Goal: Contribute content

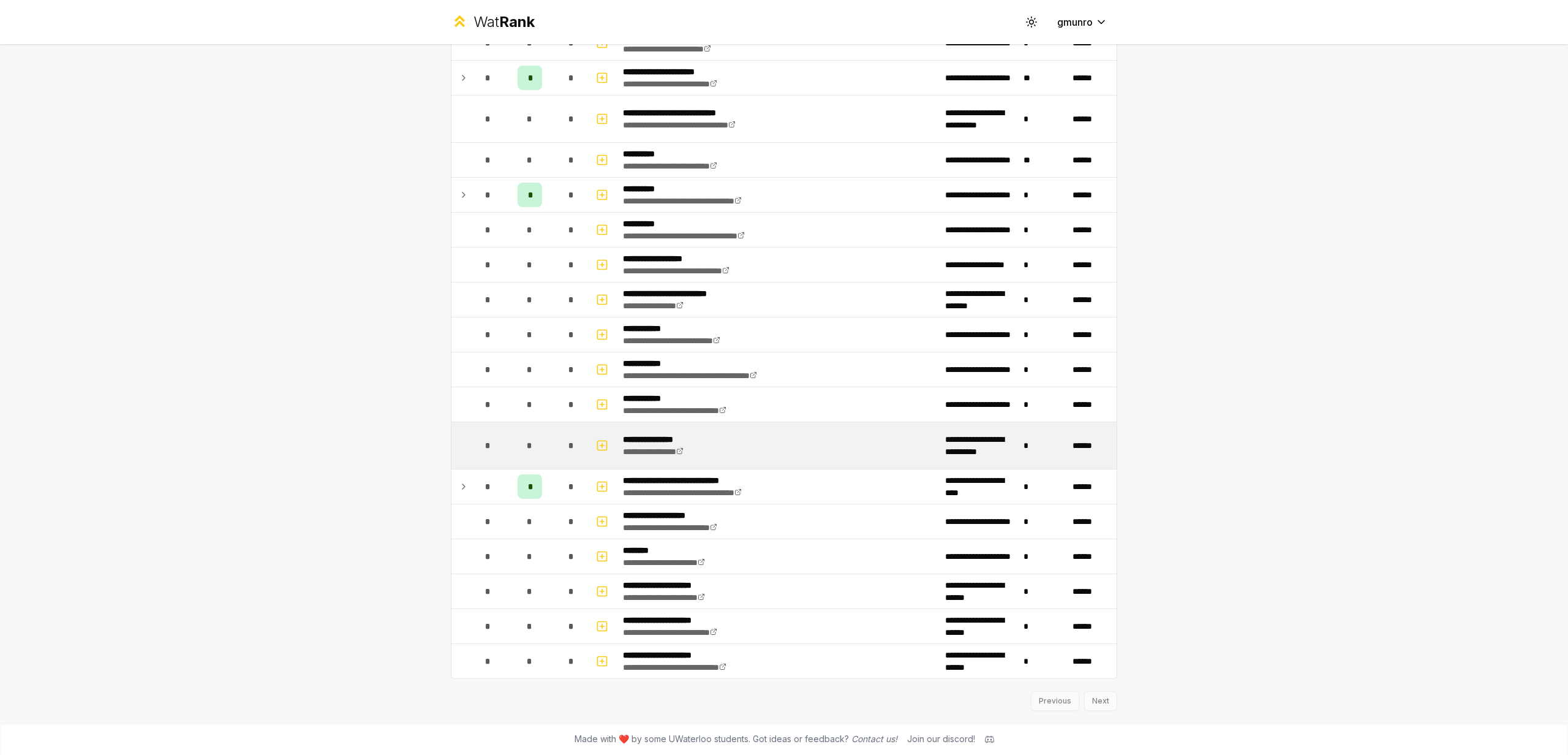
scroll to position [1021, 0]
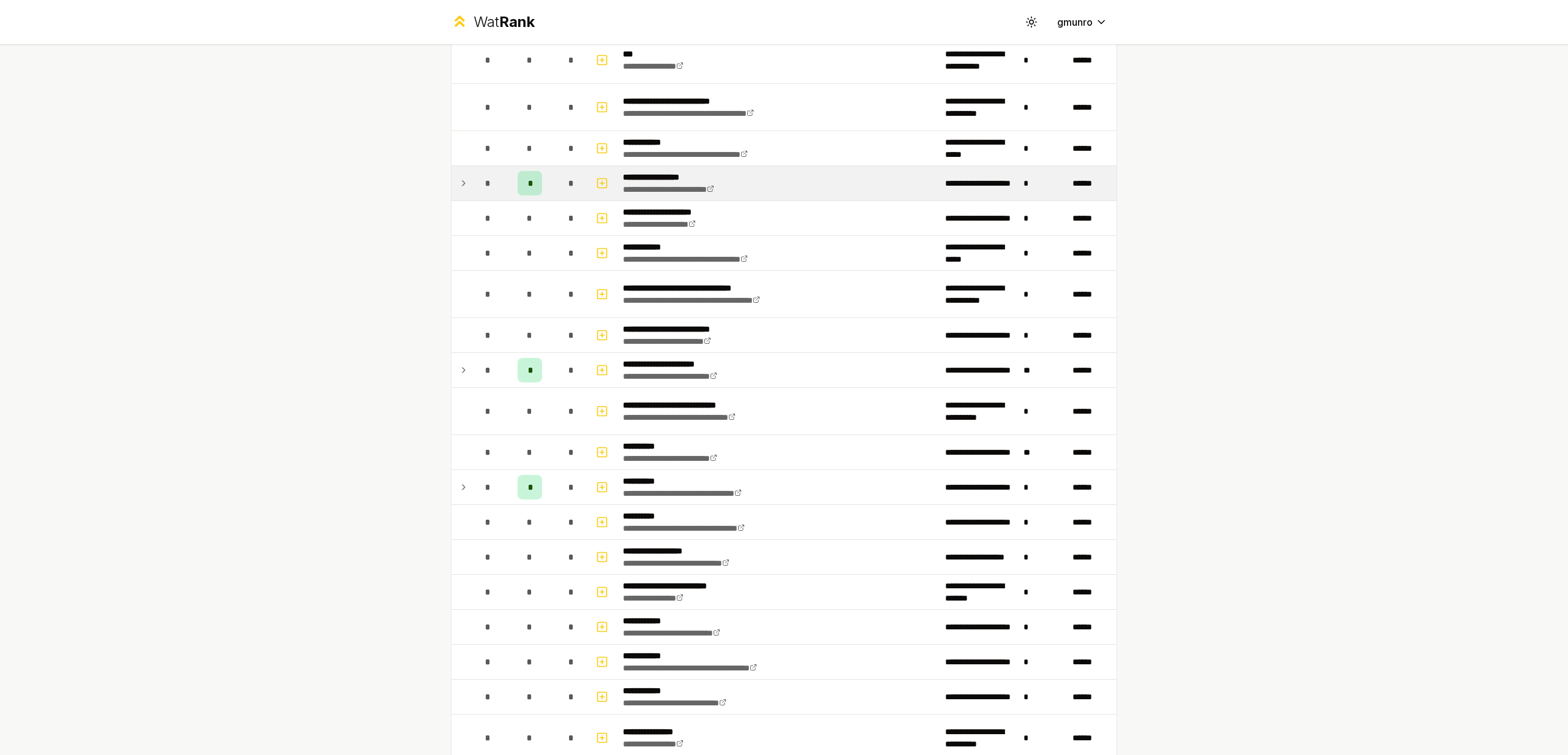
click at [459, 177] on icon at bounding box center [464, 183] width 10 height 15
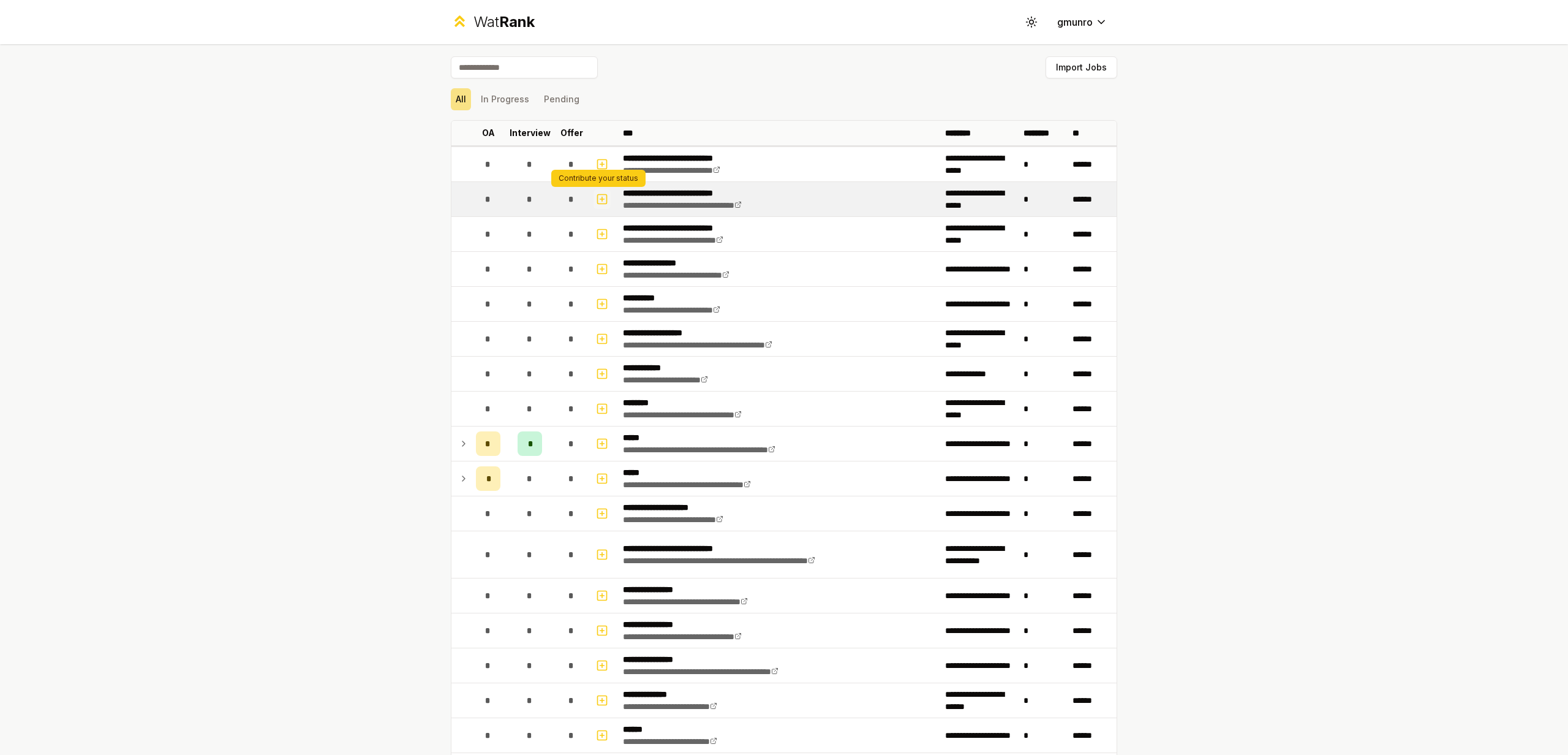
click at [599, 199] on icon "button" at bounding box center [602, 199] width 12 height 15
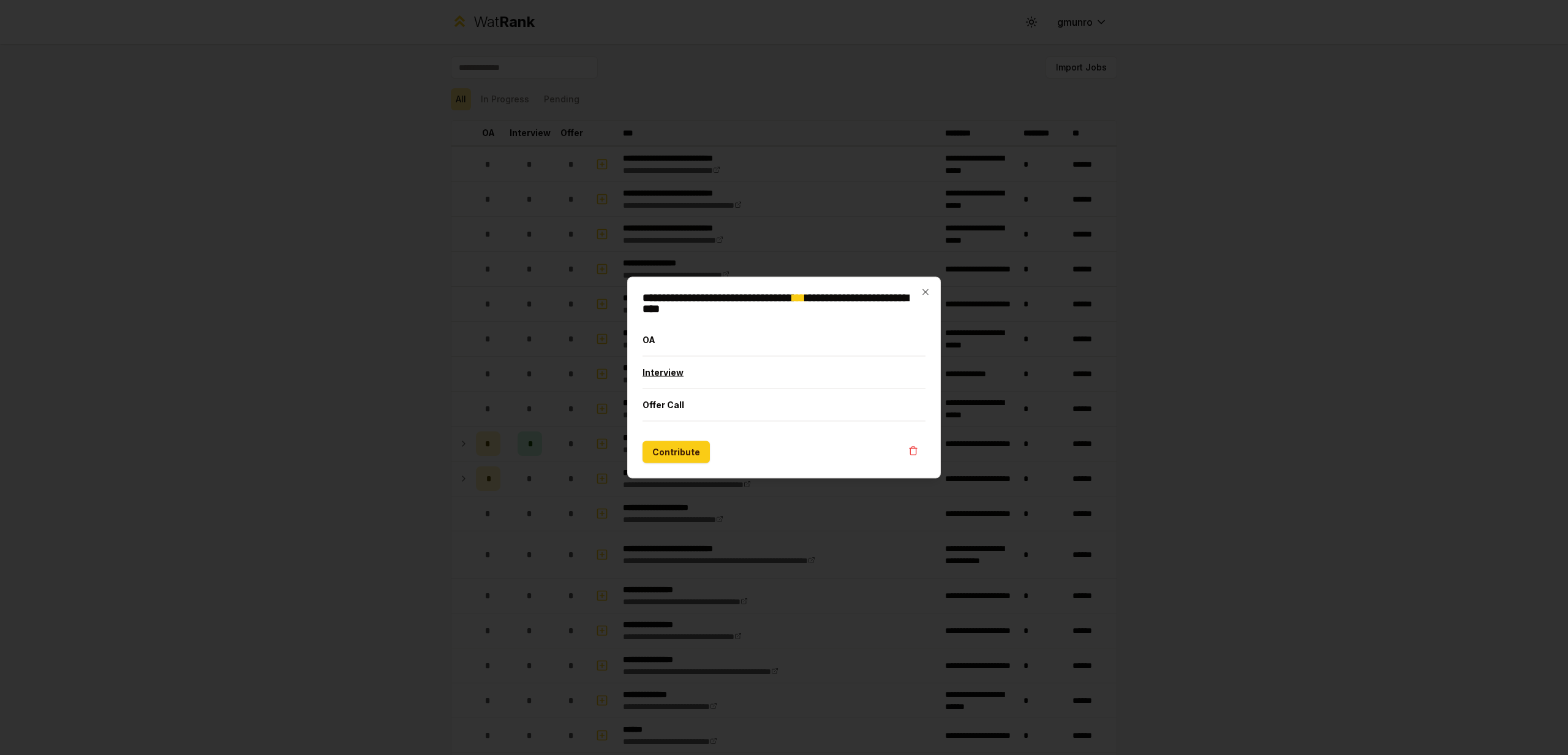
click at [688, 371] on button "Interview" at bounding box center [784, 373] width 283 height 32
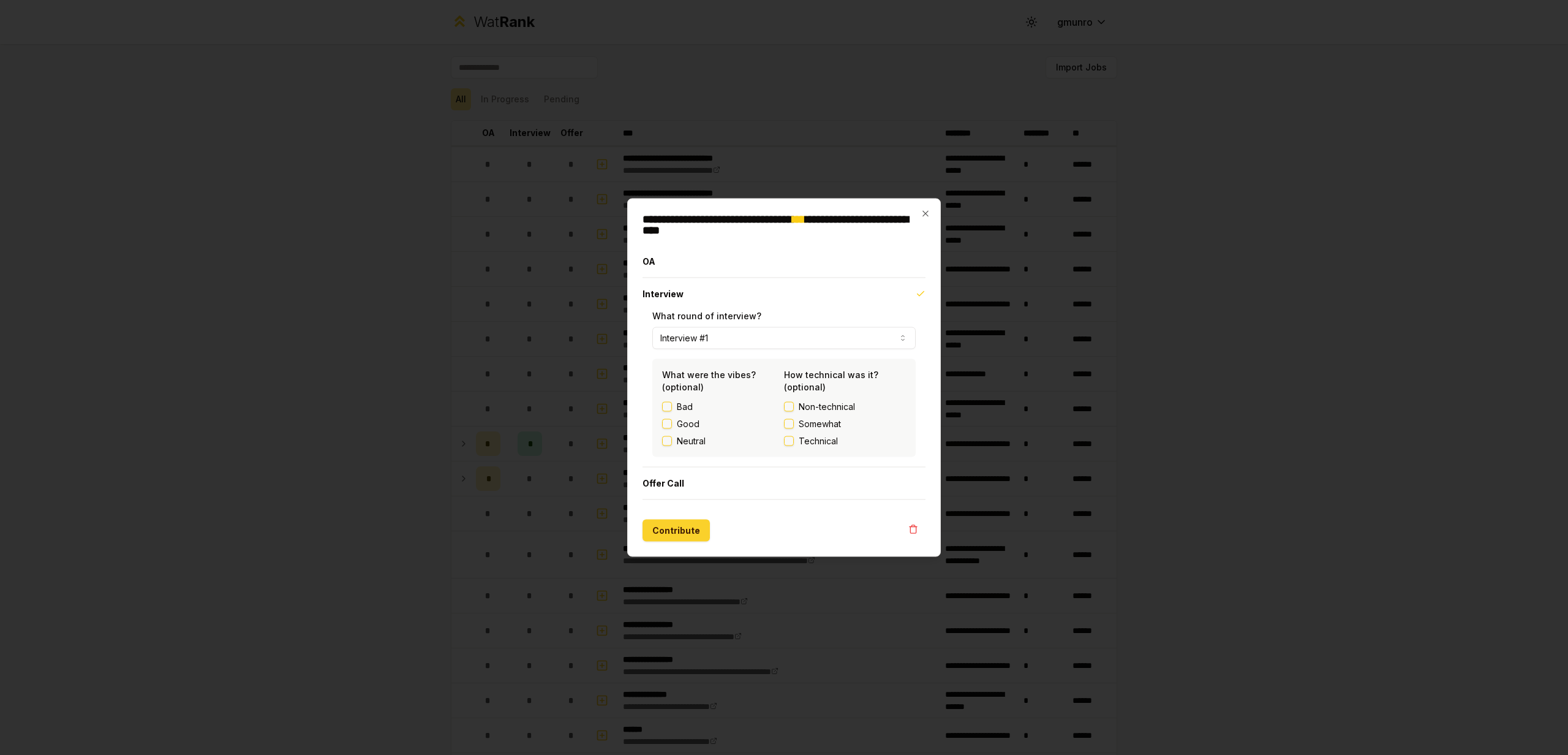
click at [690, 534] on button "Contribute" at bounding box center [677, 530] width 68 height 22
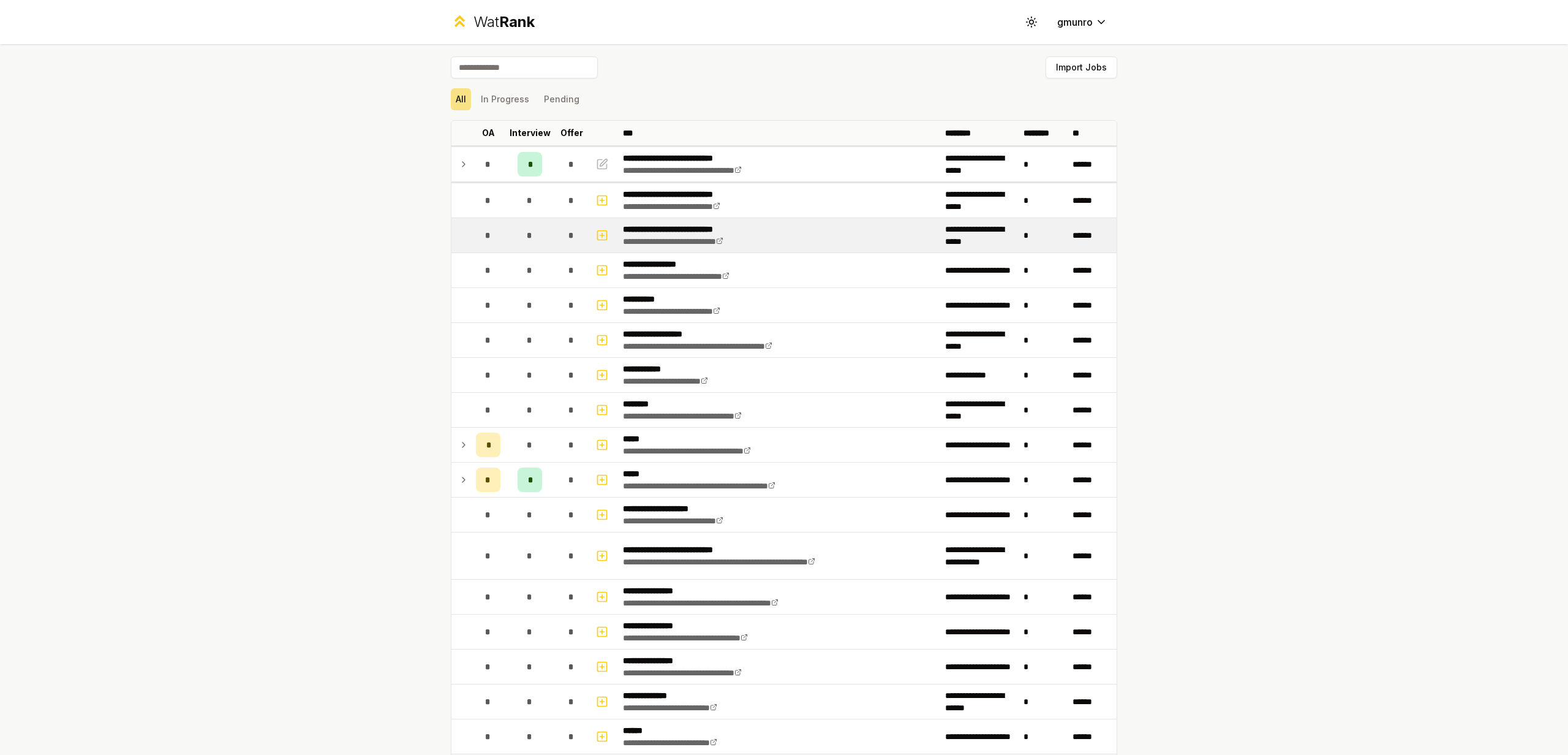
click at [476, 233] on div "*" at bounding box center [488, 235] width 25 height 25
click at [600, 236] on icon "button" at bounding box center [602, 236] width 4 height 0
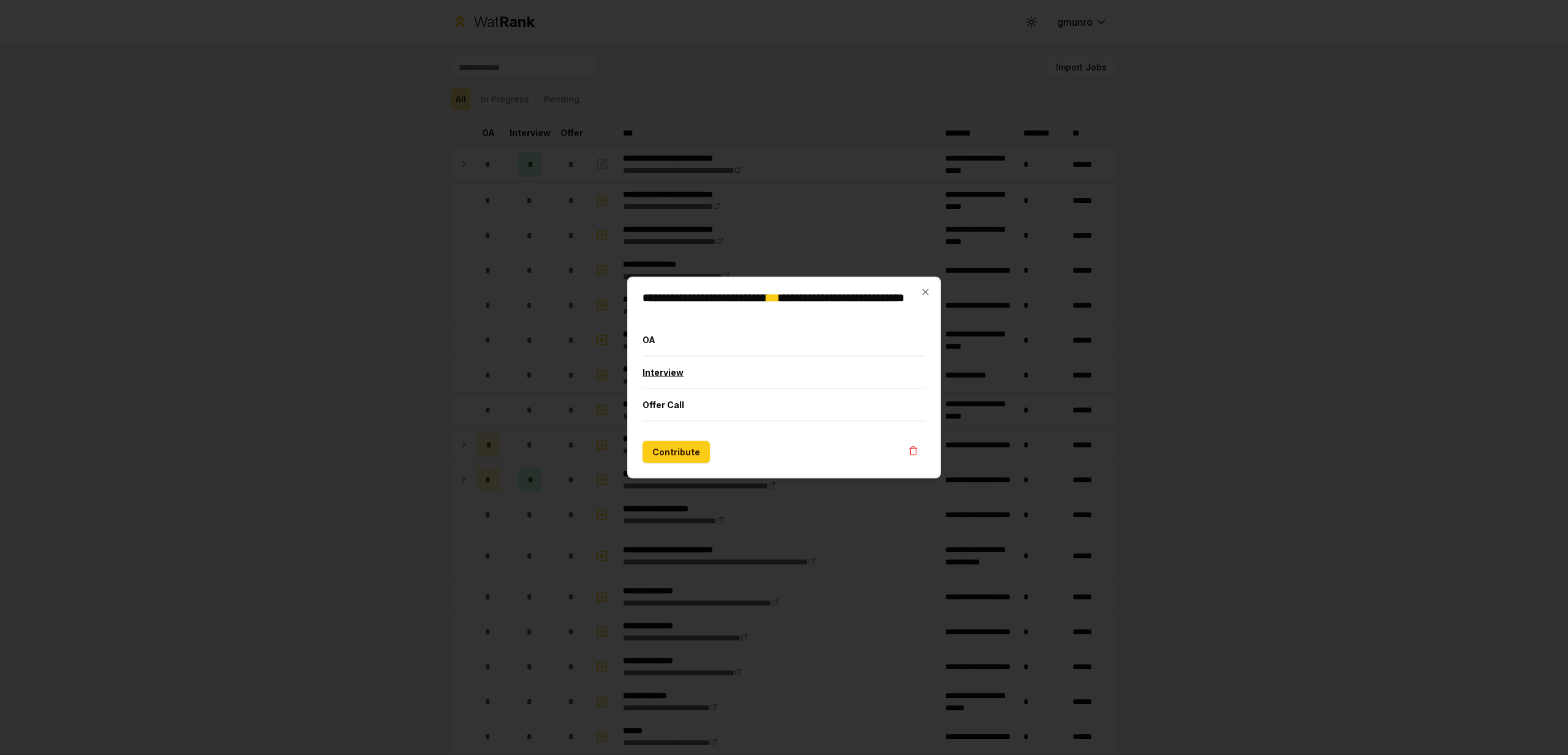
click at [688, 369] on button "Interview" at bounding box center [784, 373] width 283 height 32
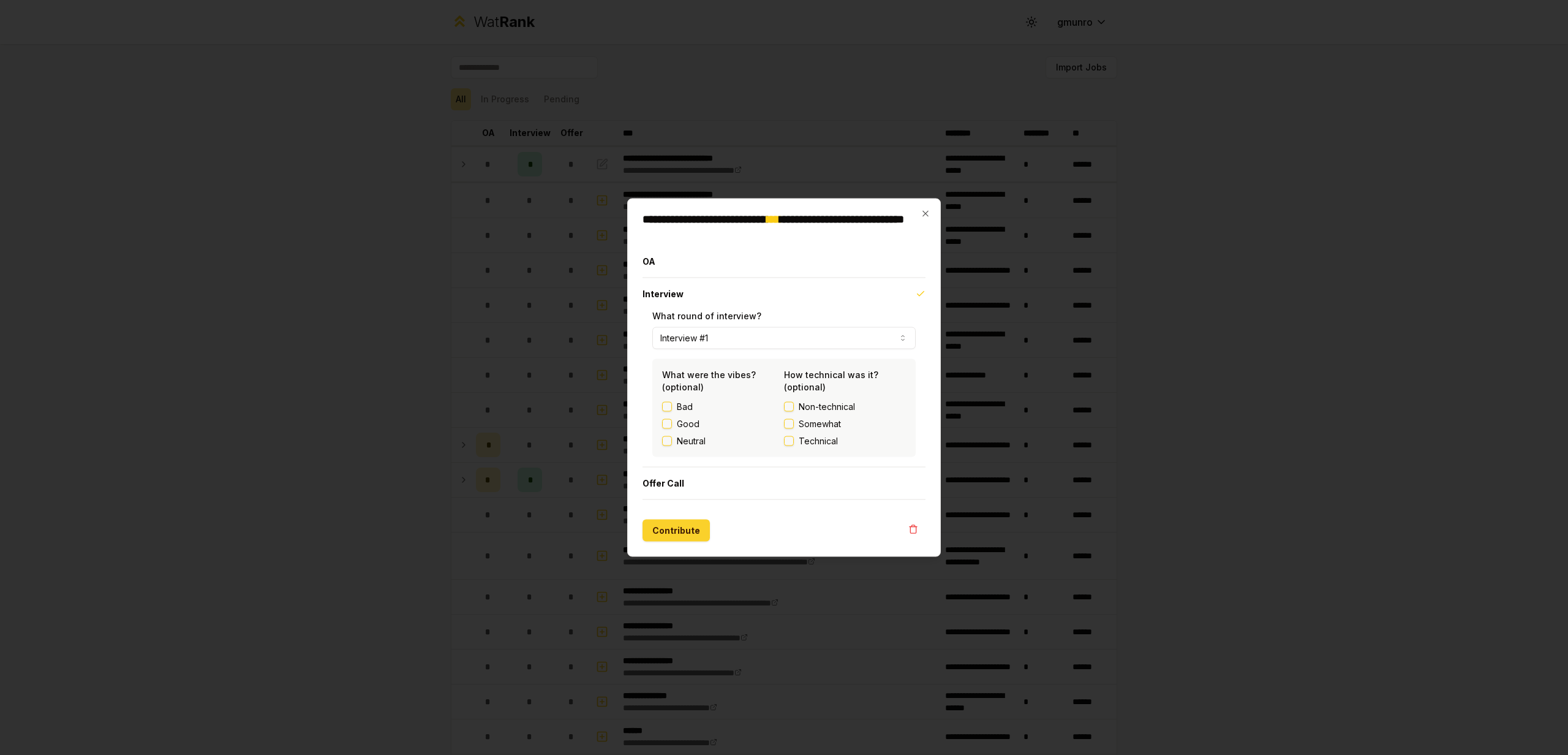
click at [685, 532] on button "Contribute" at bounding box center [677, 530] width 68 height 22
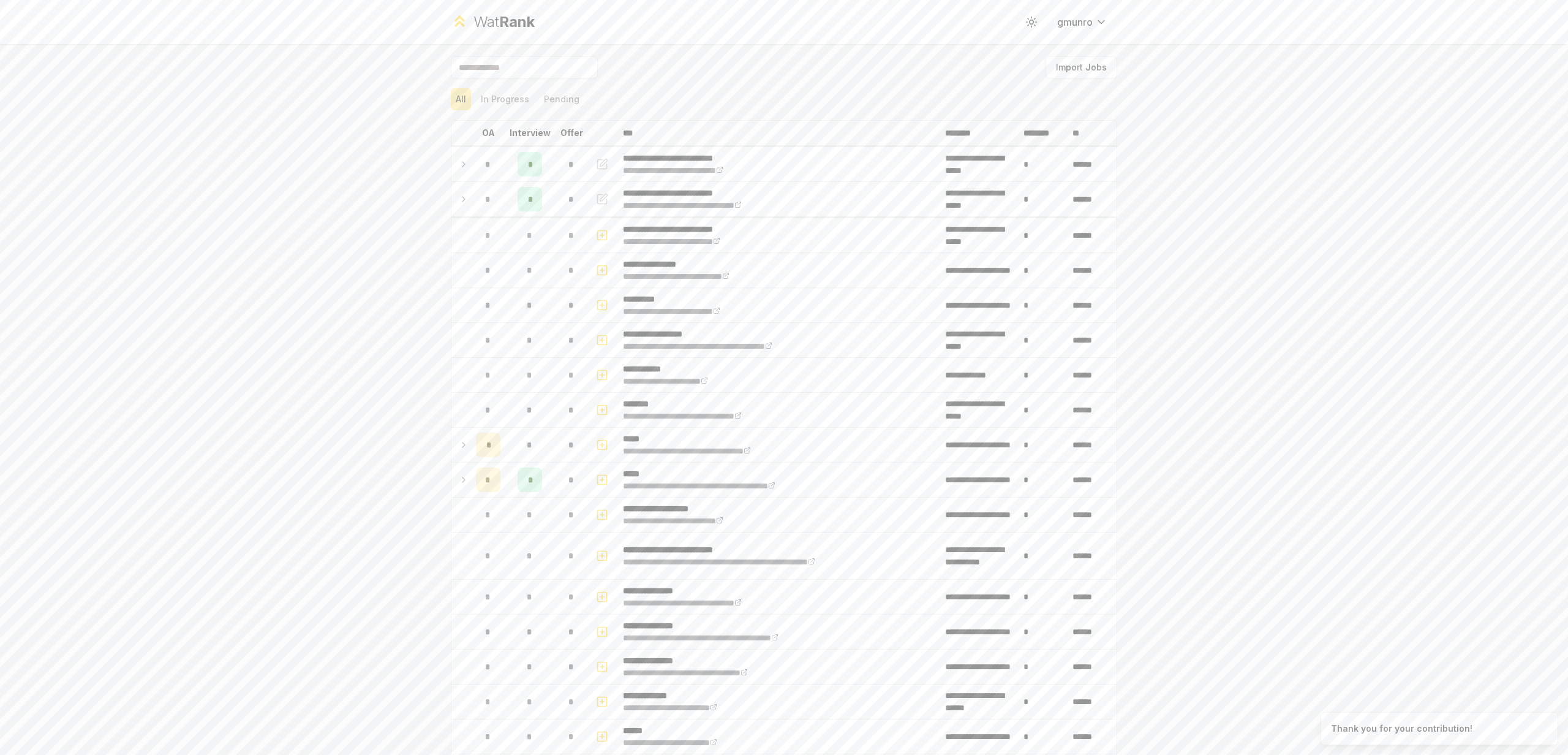
click at [1316, 275] on div "**********" at bounding box center [784, 378] width 1568 height 755
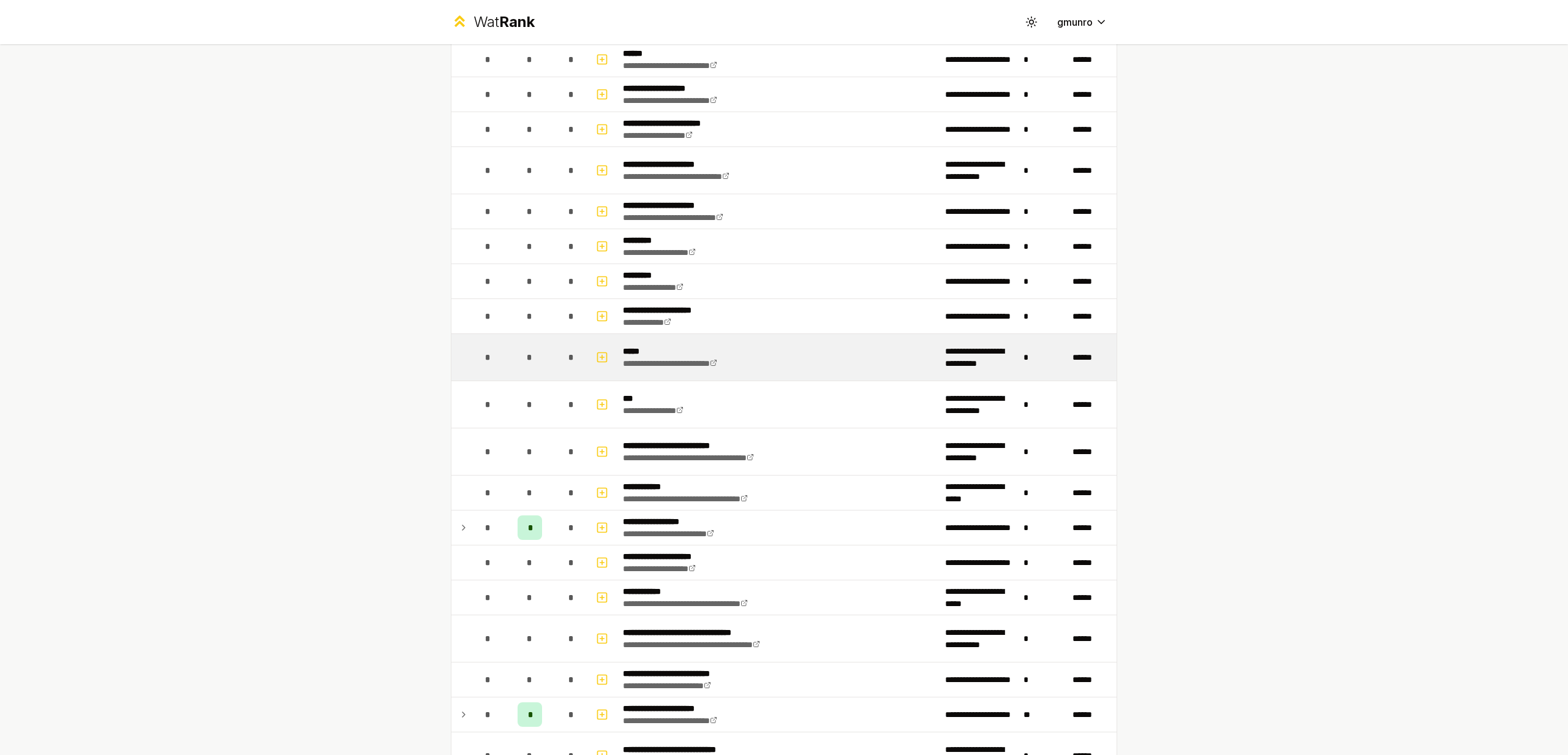
scroll to position [744, 0]
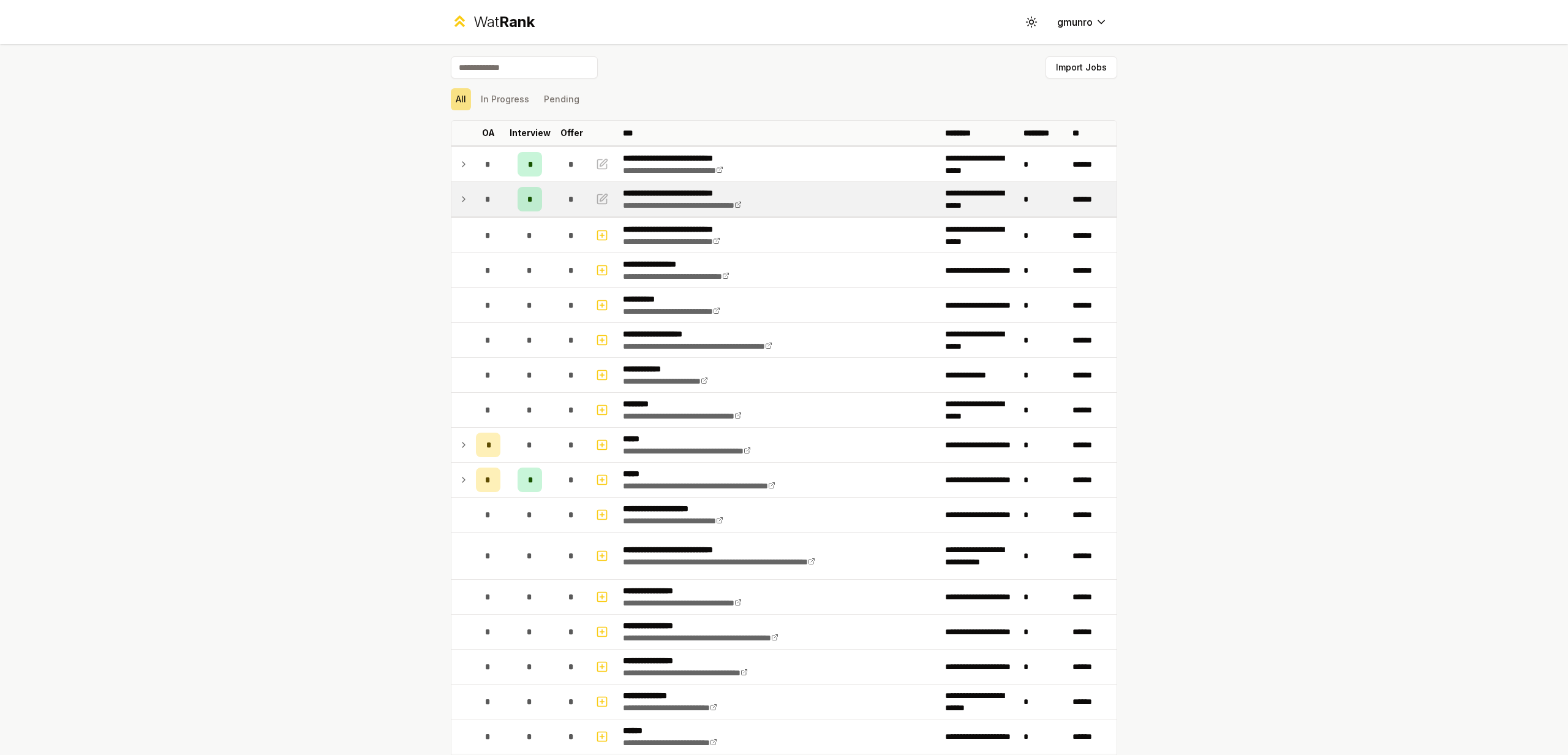
click at [462, 198] on icon at bounding box center [464, 199] width 10 height 15
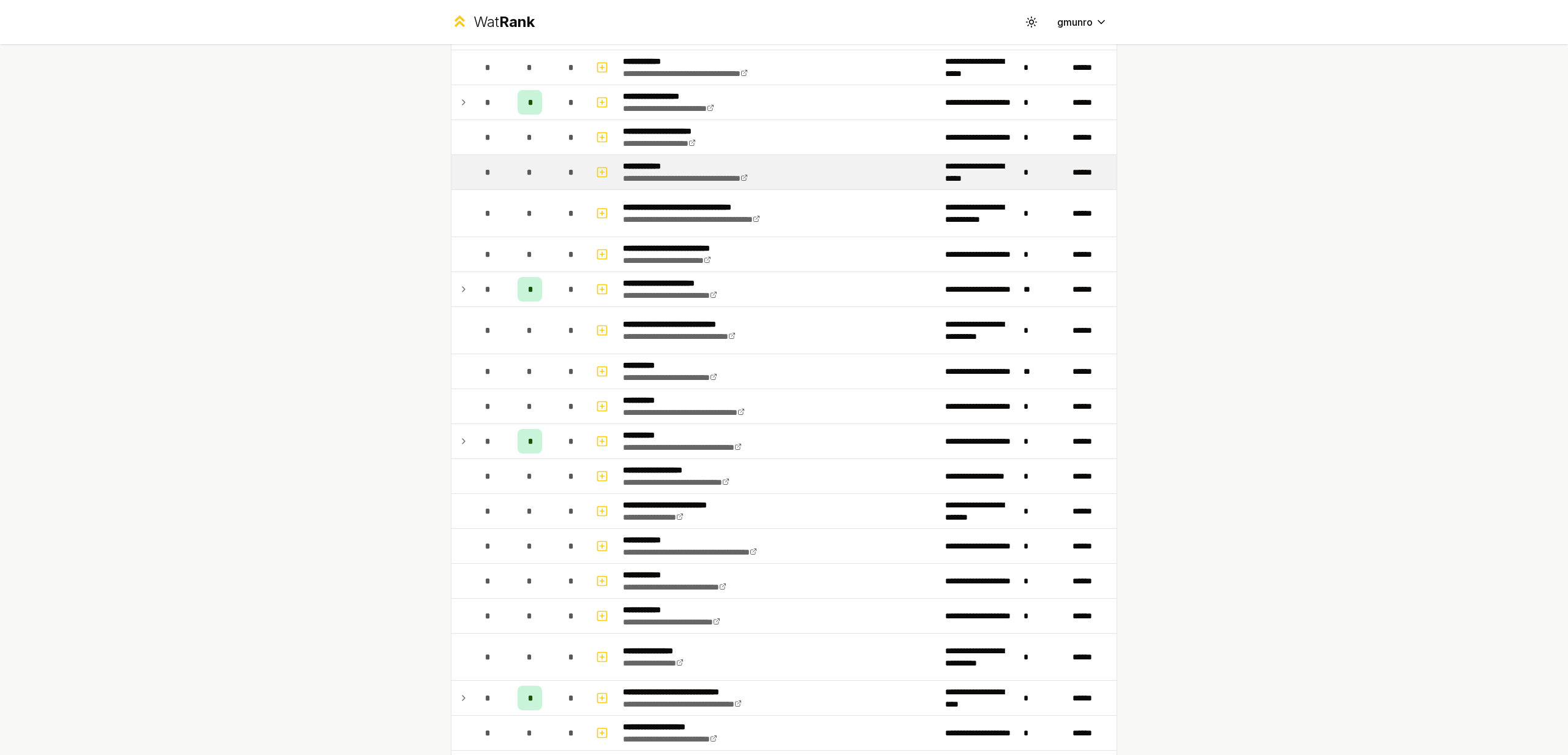
scroll to position [1080, 0]
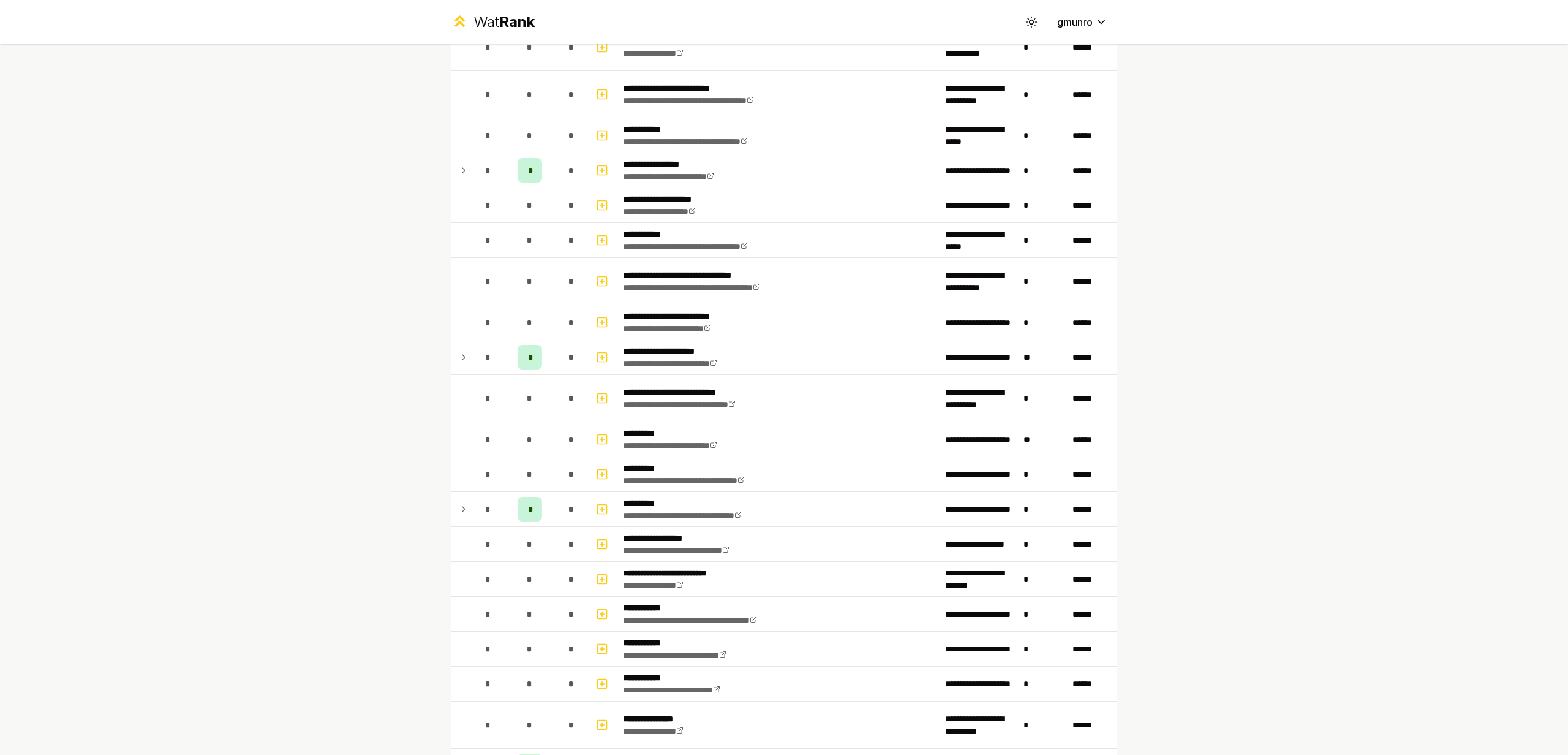
click at [1184, 185] on div "**********" at bounding box center [784, 378] width 1568 height 755
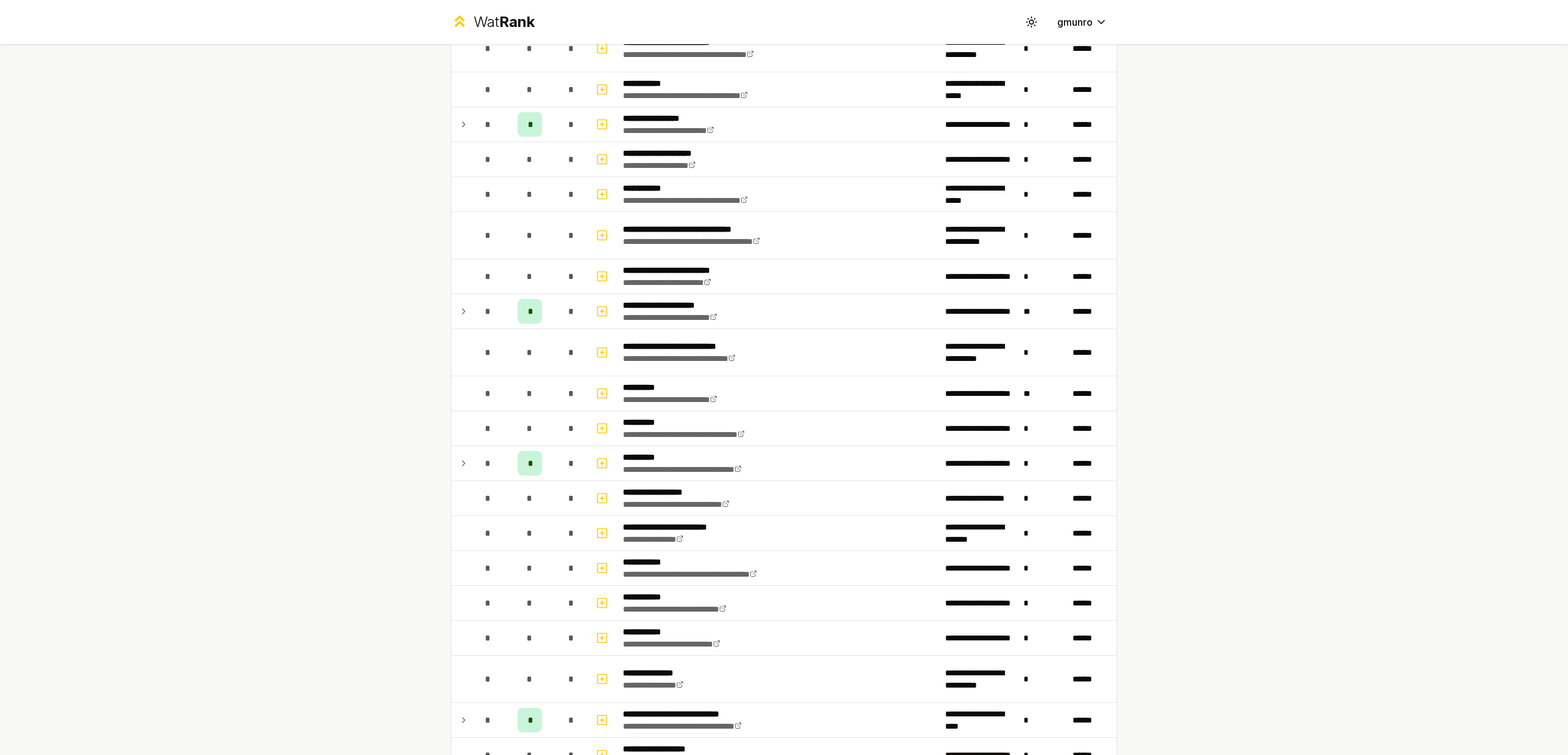
scroll to position [1314, 0]
